Goal: Transaction & Acquisition: Purchase product/service

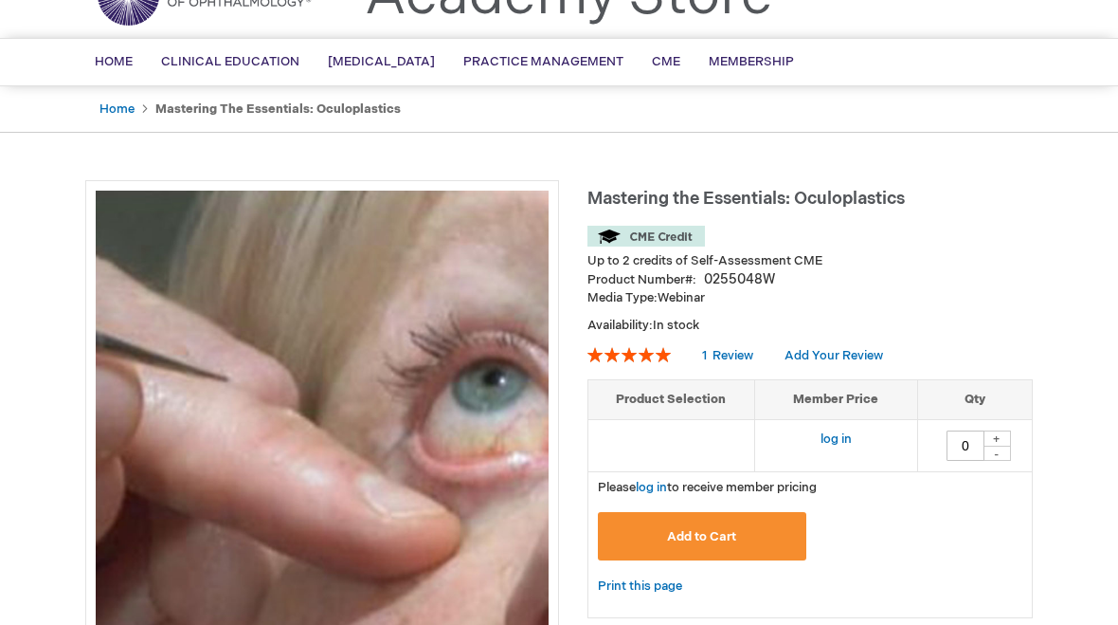
scroll to position [97, 0]
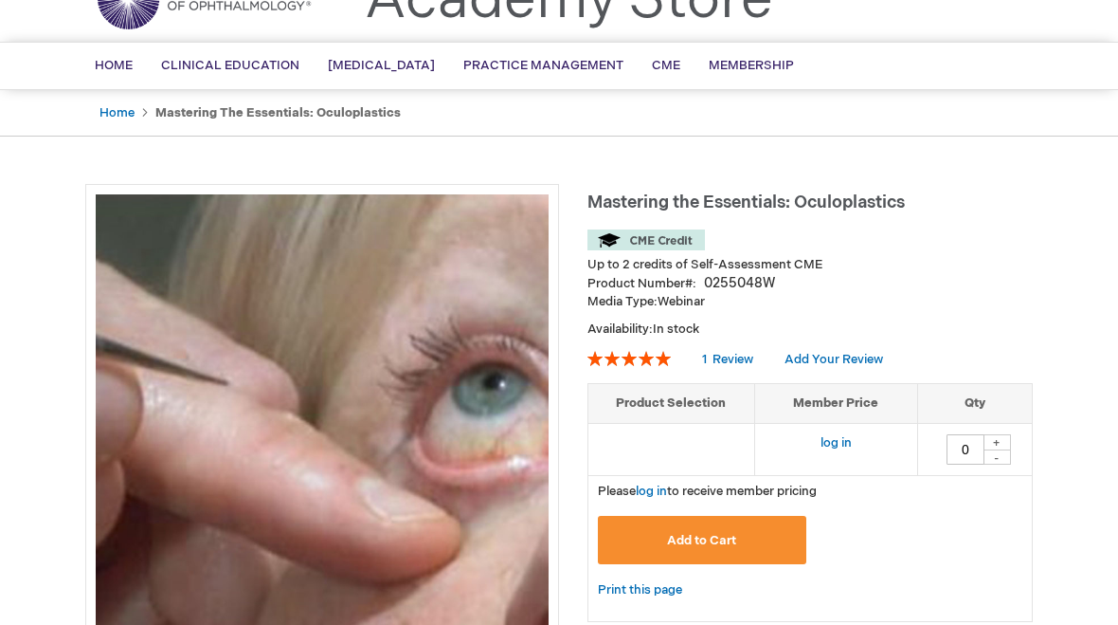
click at [844, 441] on link "log in" at bounding box center [836, 442] width 31 height 15
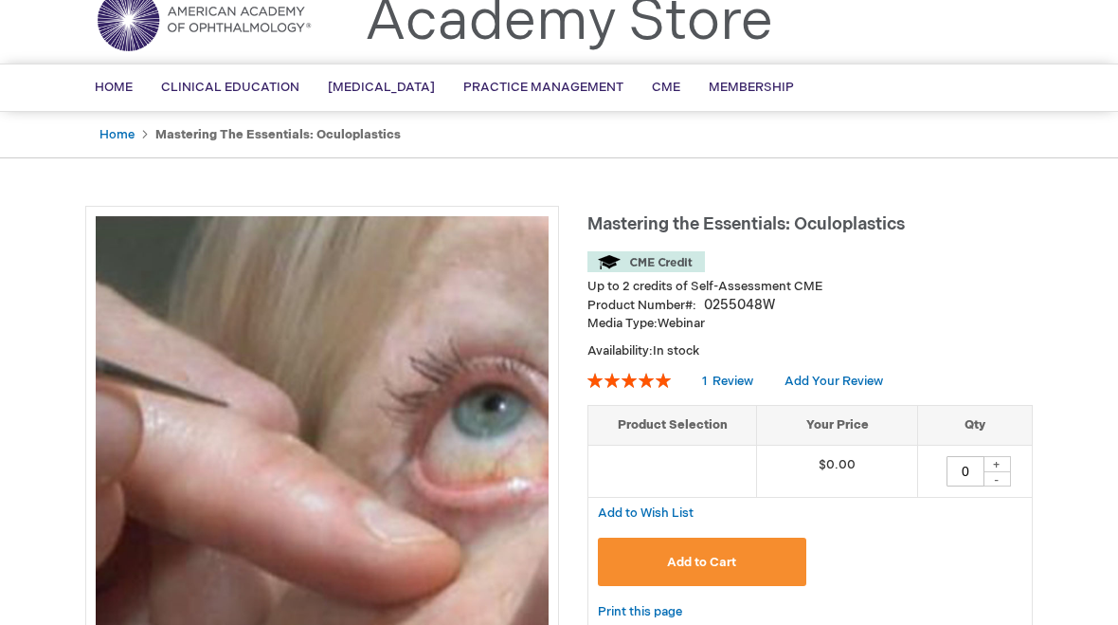
scroll to position [76, 0]
click at [738, 376] on span "Review" at bounding box center [733, 379] width 41 height 15
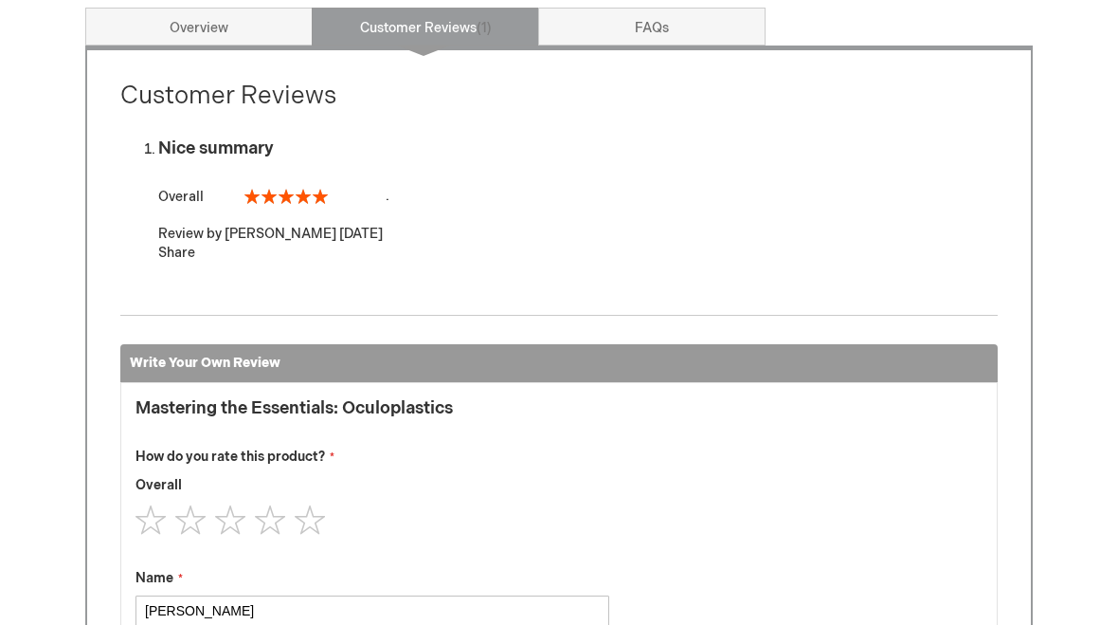
scroll to position [773, 0]
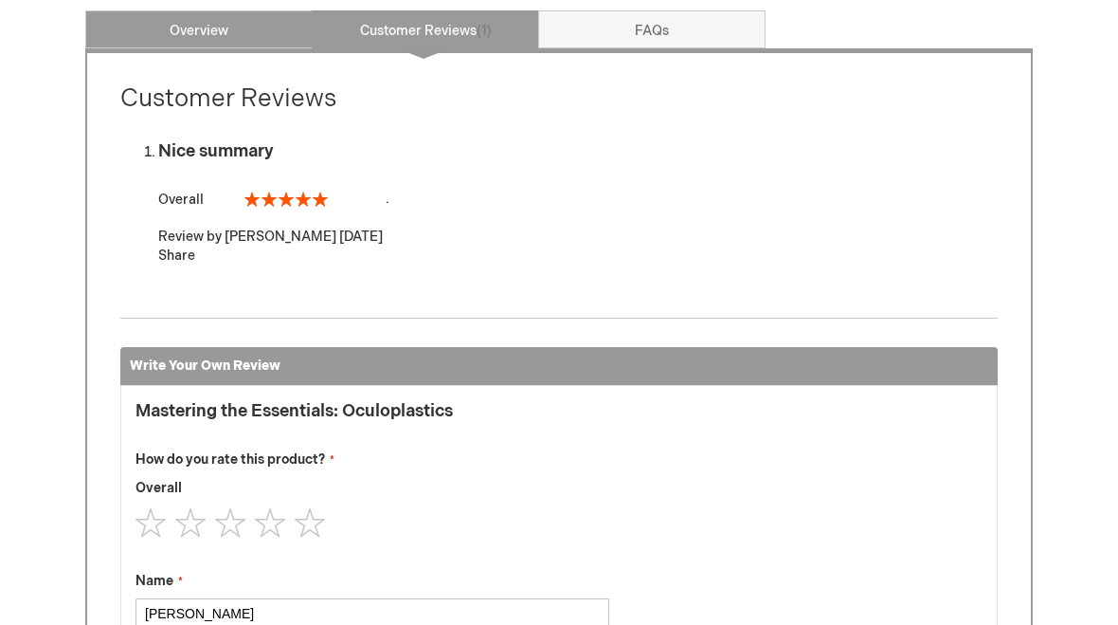
click at [135, 33] on link "Overview" at bounding box center [198, 29] width 227 height 38
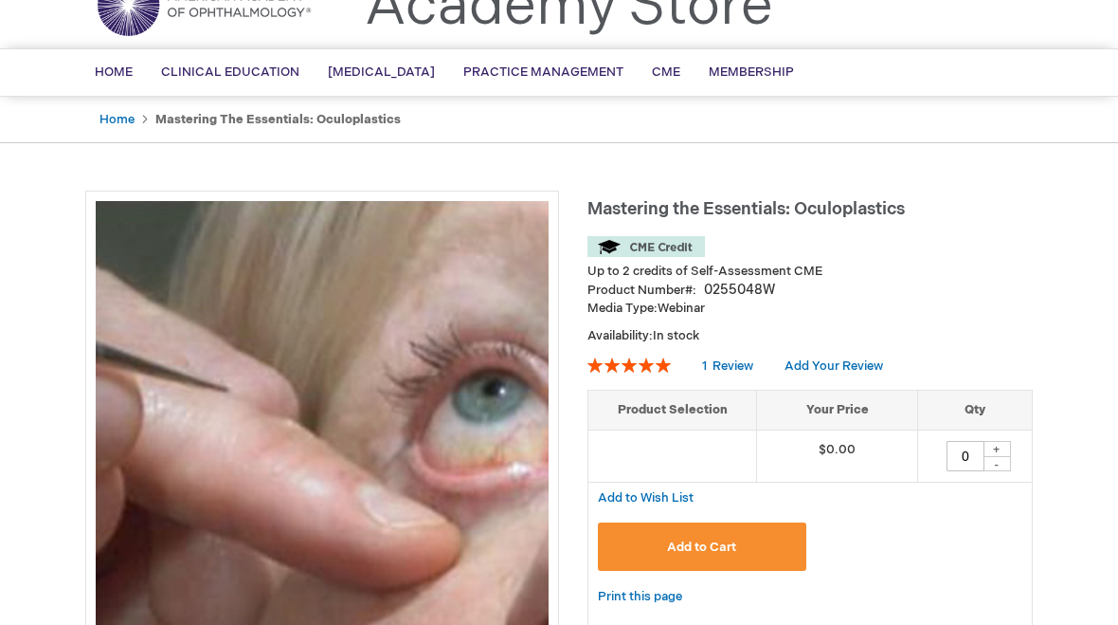
scroll to position [91, 0]
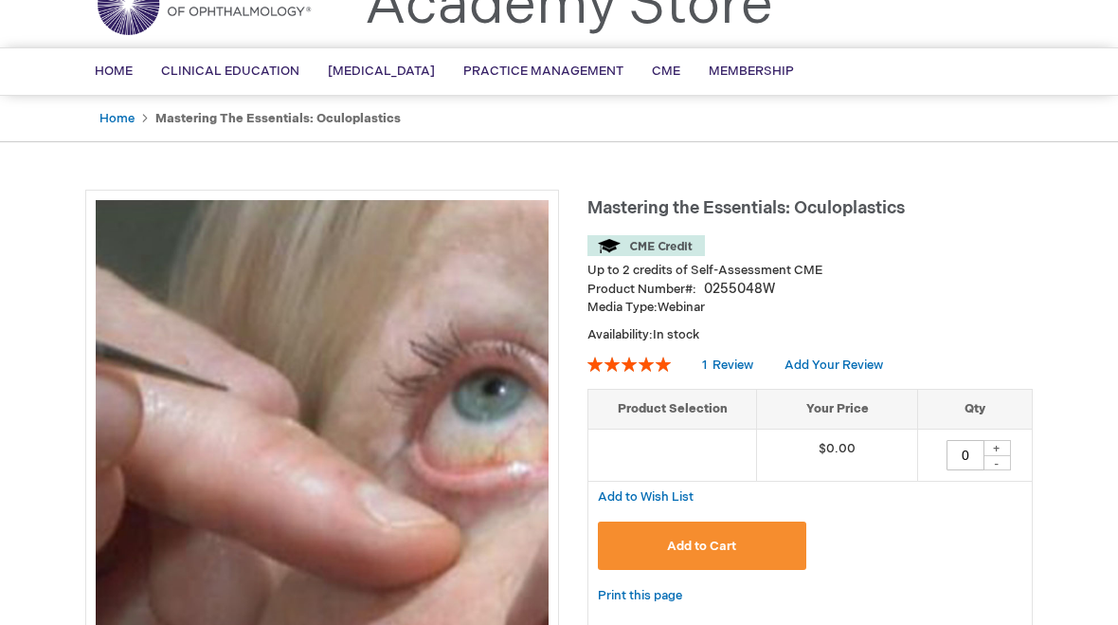
click at [748, 537] on button "Add to Cart" at bounding box center [702, 545] width 209 height 48
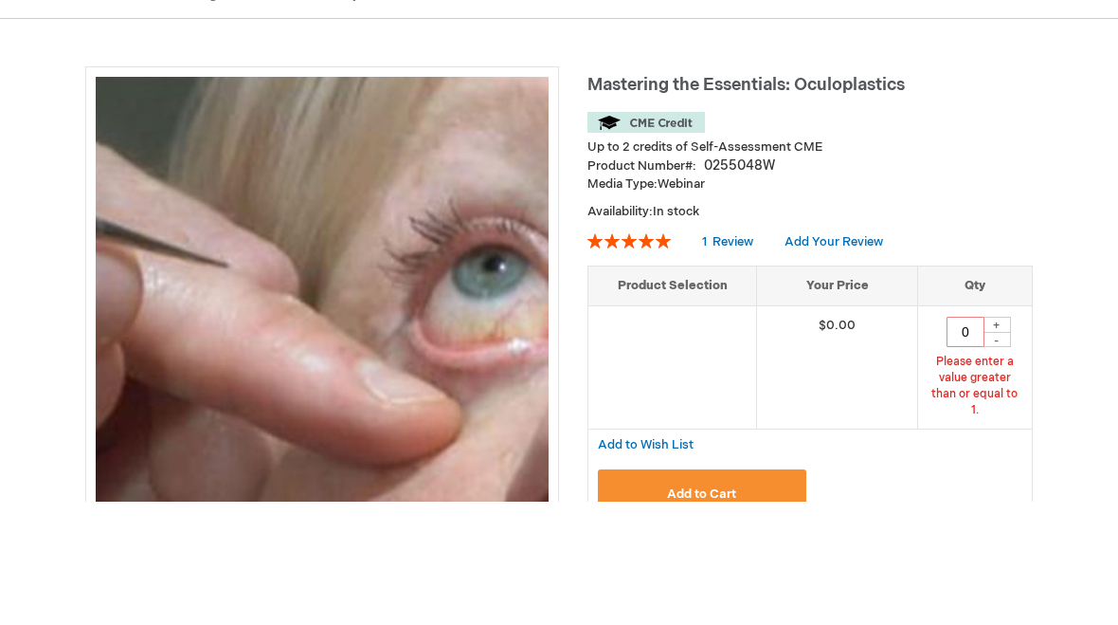
scroll to position [214, 0]
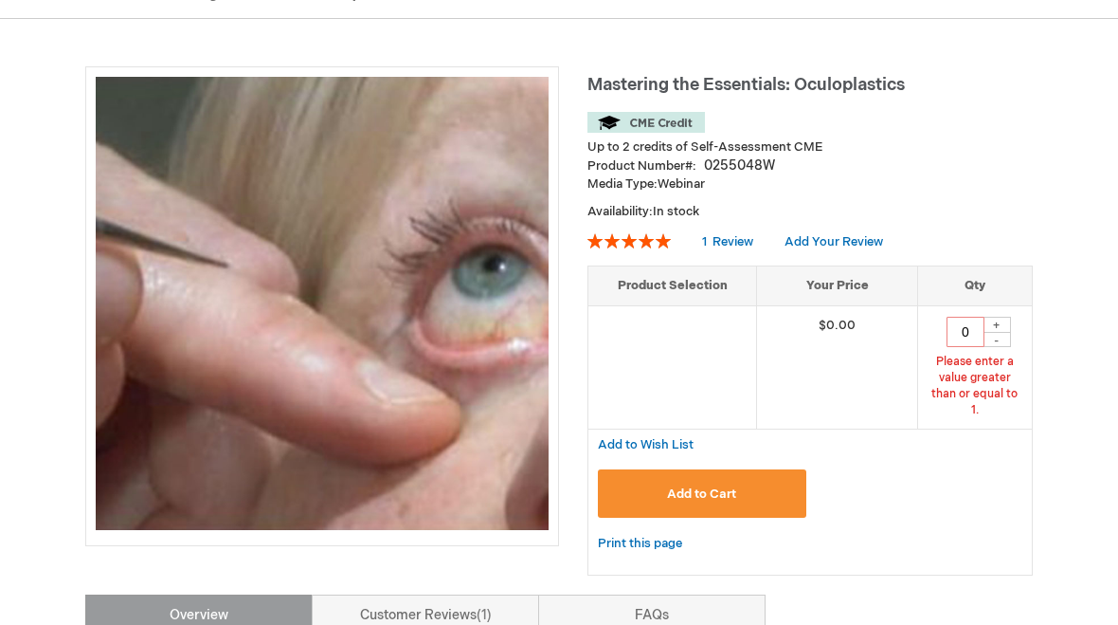
click at [1007, 317] on div "+" at bounding box center [997, 325] width 28 height 16
type input "1"
click at [761, 476] on button "Add to Cart" at bounding box center [702, 493] width 209 height 48
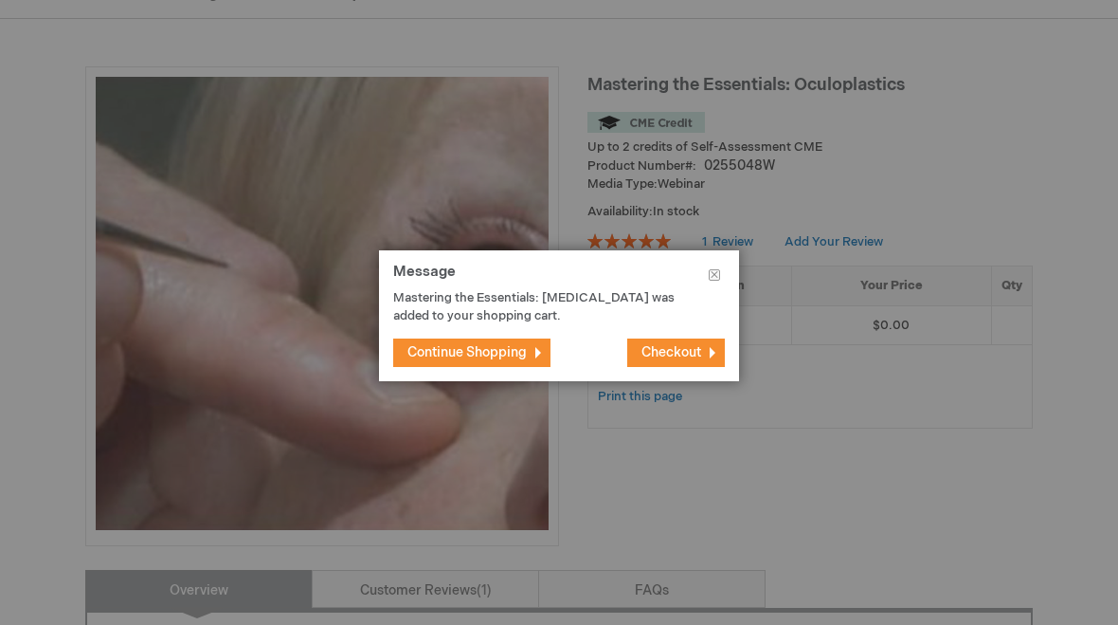
click at [690, 367] on button "Checkout" at bounding box center [676, 352] width 98 height 28
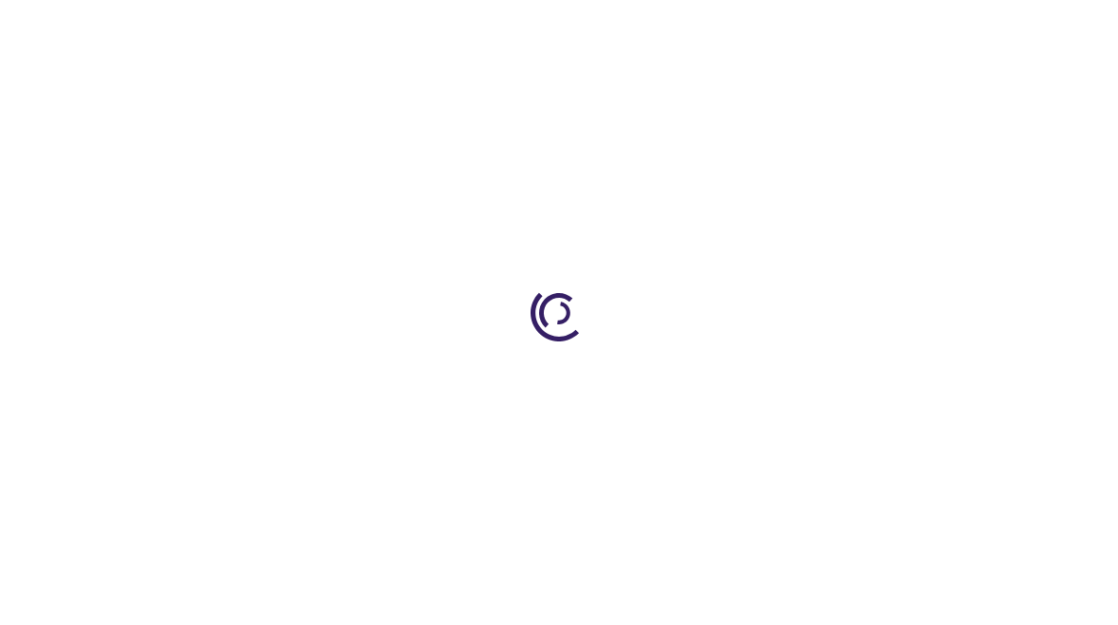
select select "US"
select select "26"
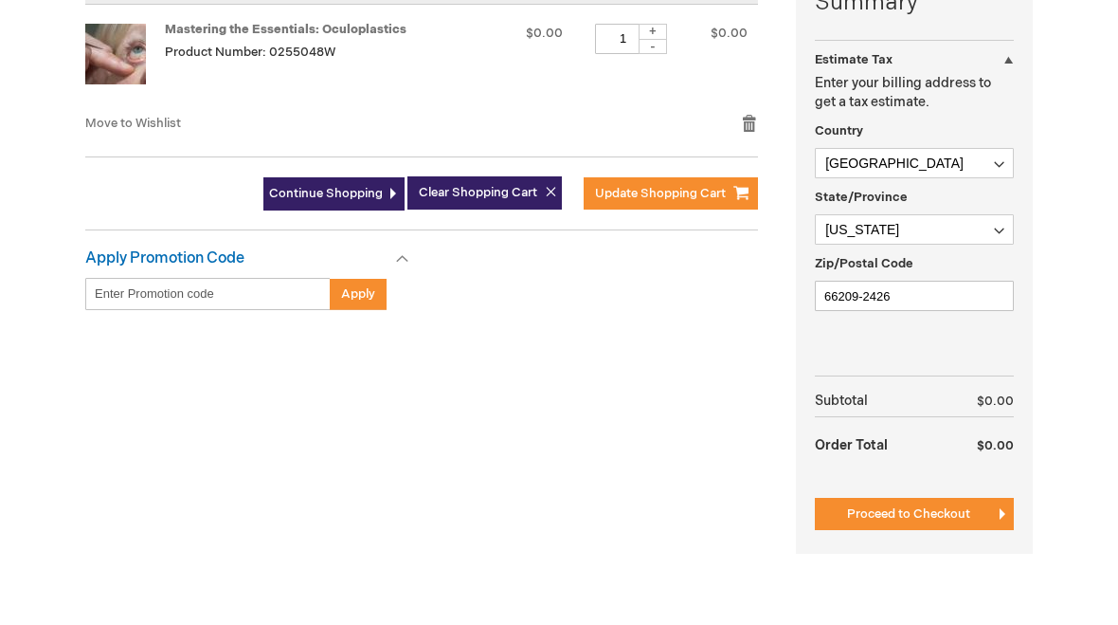
scroll to position [531, 0]
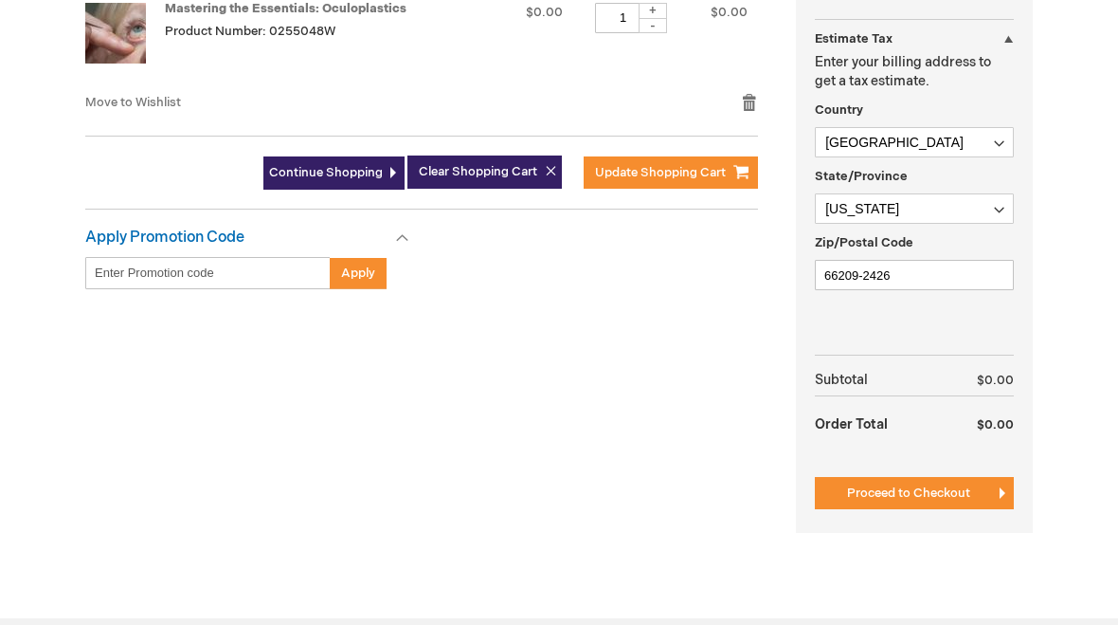
click at [930, 481] on button "Proceed to Checkout" at bounding box center [914, 493] width 199 height 32
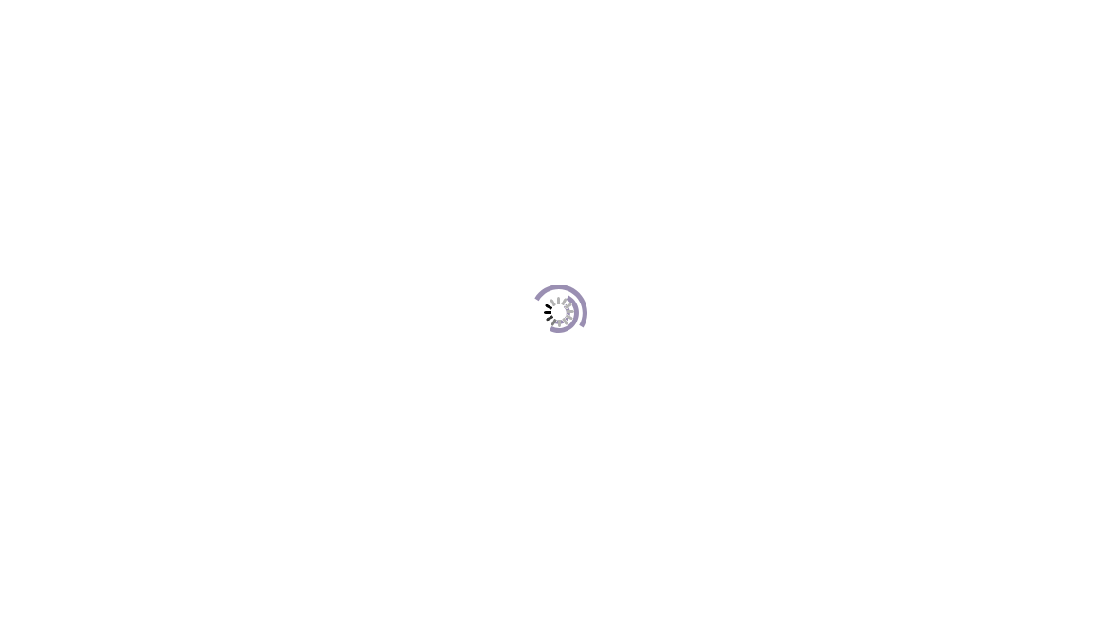
scroll to position [259, 0]
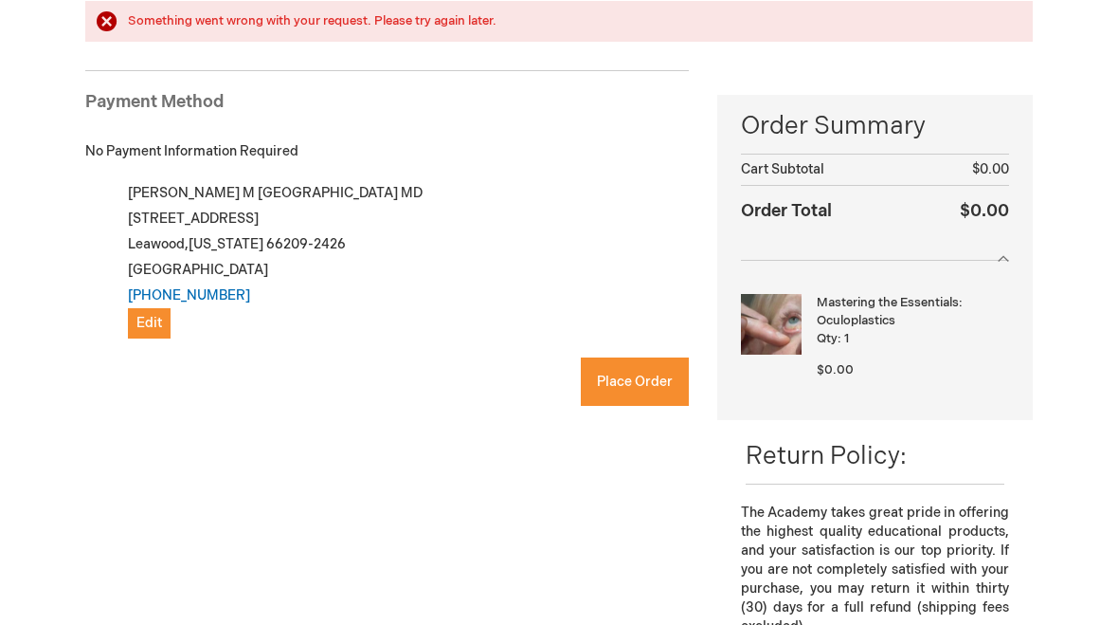
checkbox input "true"
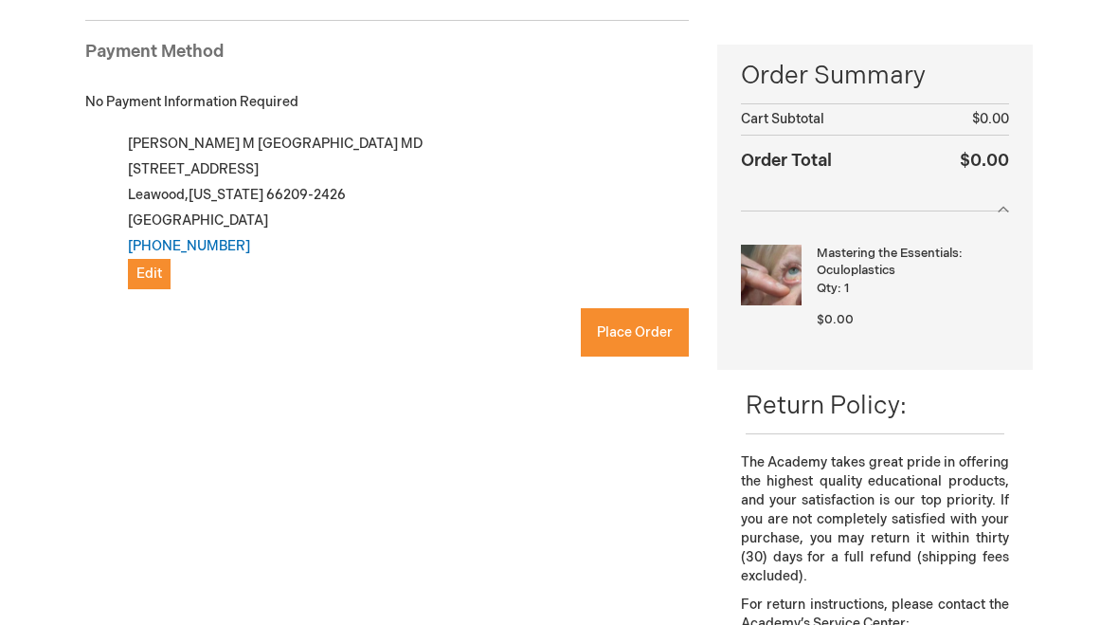
click at [680, 336] on button "Place Order" at bounding box center [635, 332] width 108 height 48
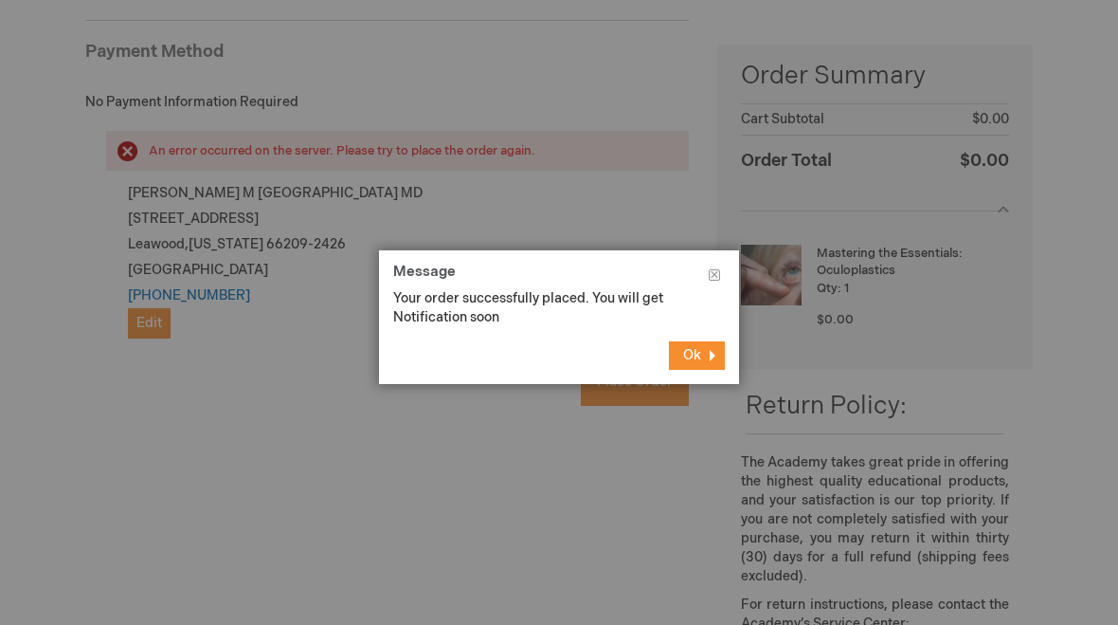
click at [711, 347] on button "Ok" at bounding box center [697, 355] width 56 height 28
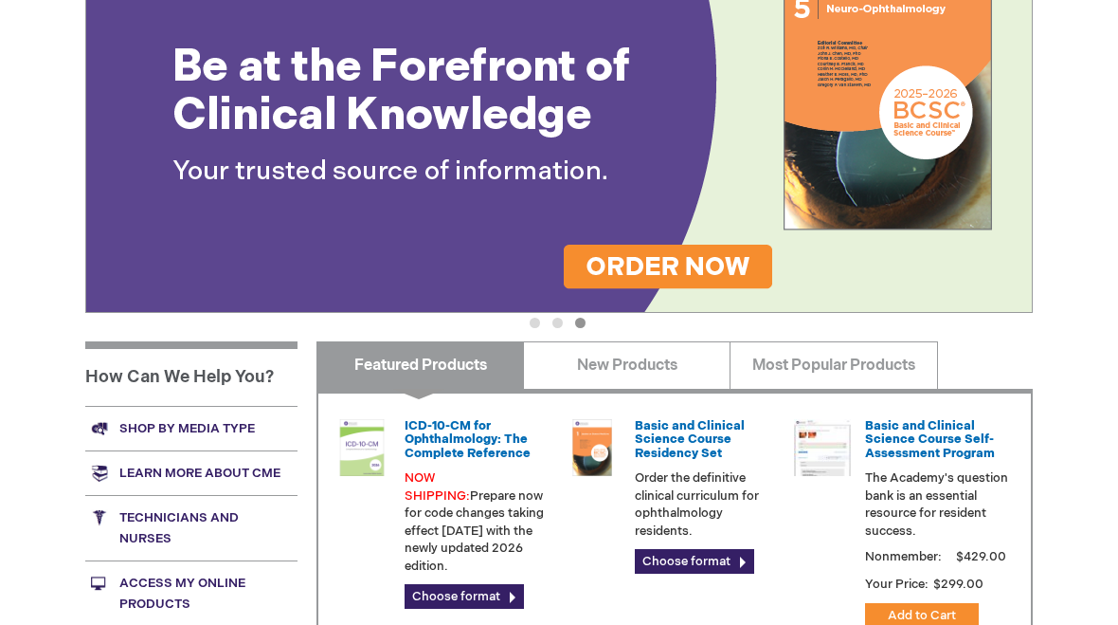
scroll to position [419, 0]
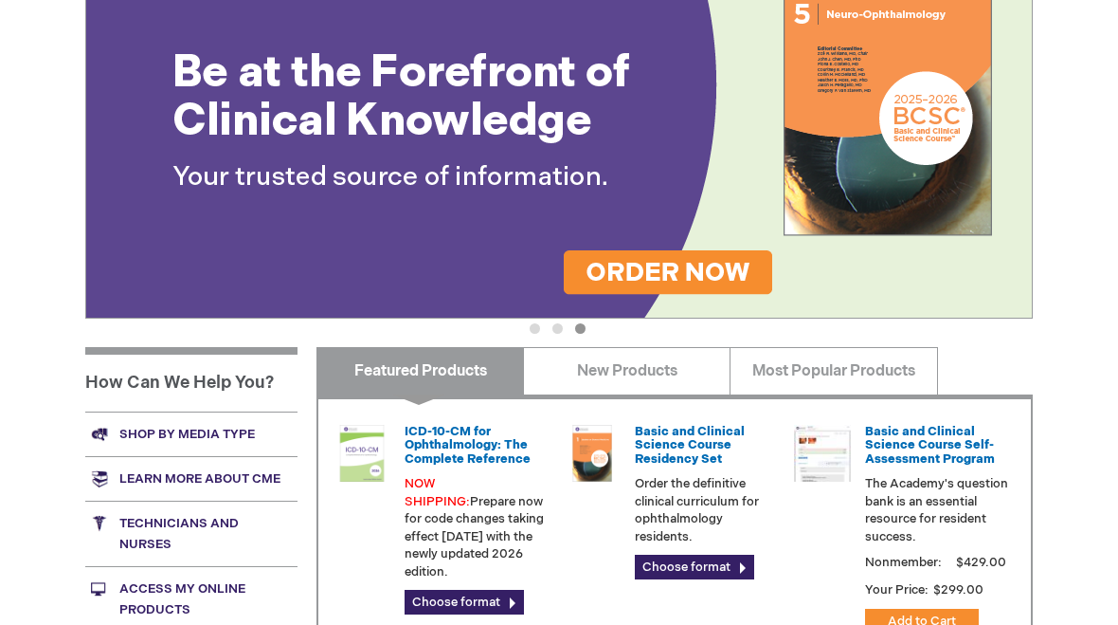
click at [151, 587] on link "Access My Online Products" at bounding box center [191, 598] width 212 height 65
